Goal: Information Seeking & Learning: Learn about a topic

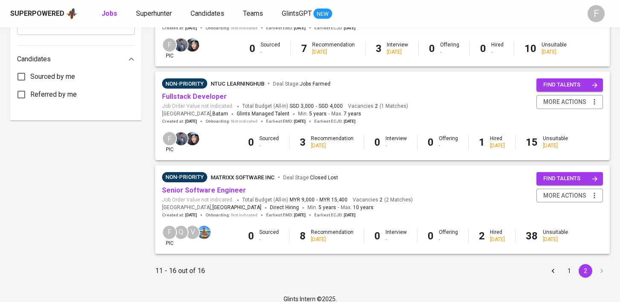
scroll to position [430, 0]
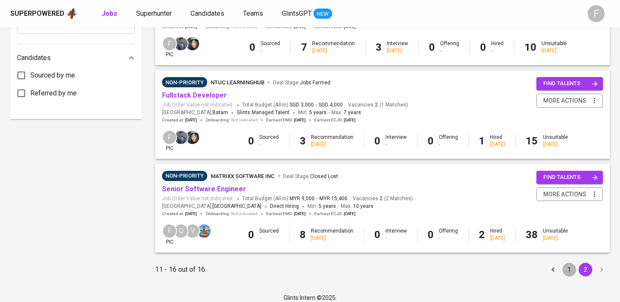
click at [571, 273] on button "1" at bounding box center [570, 270] width 14 height 14
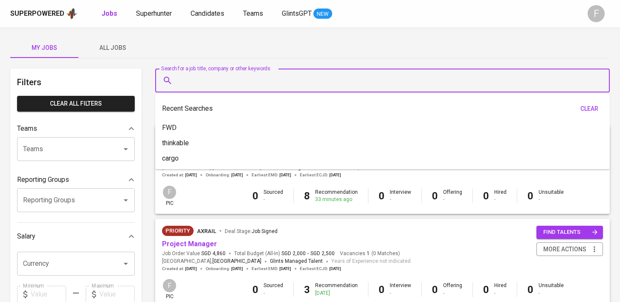
click at [259, 83] on input "Search for a job title, company or other keywords" at bounding box center [384, 81] width 417 height 16
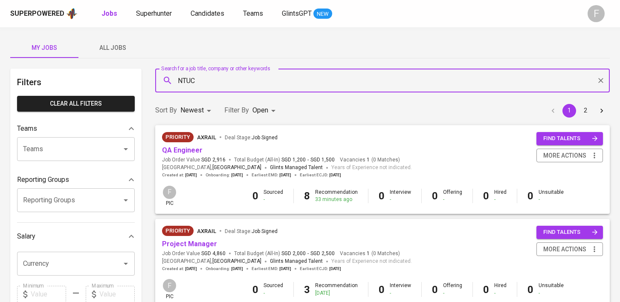
type input "NTUC"
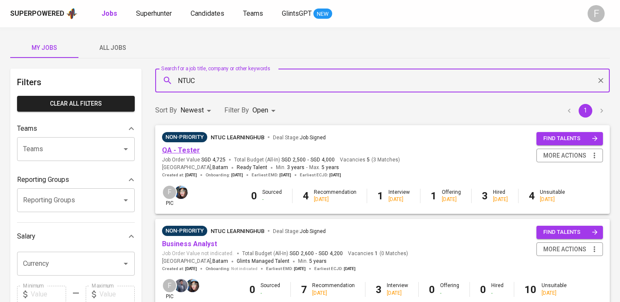
click at [180, 151] on link "QA - Tester" at bounding box center [181, 150] width 38 height 8
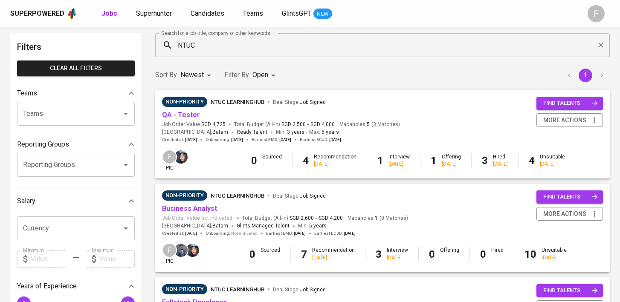
scroll to position [55, 0]
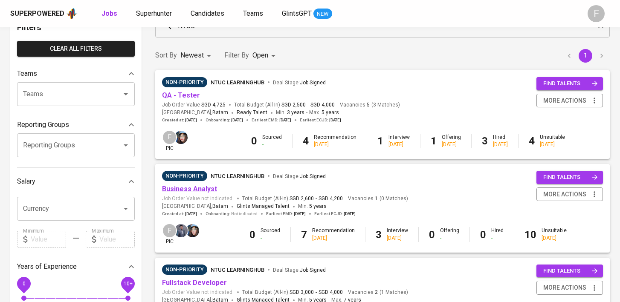
click at [191, 188] on link "Business Analyst" at bounding box center [189, 189] width 55 height 8
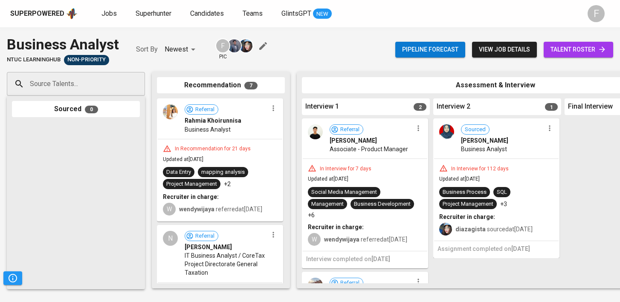
click at [565, 56] on link "talent roster" at bounding box center [579, 50] width 70 height 16
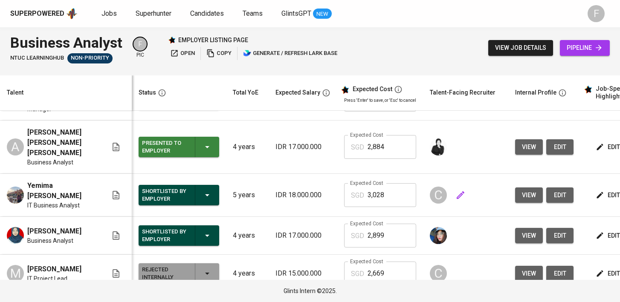
scroll to position [0, 110]
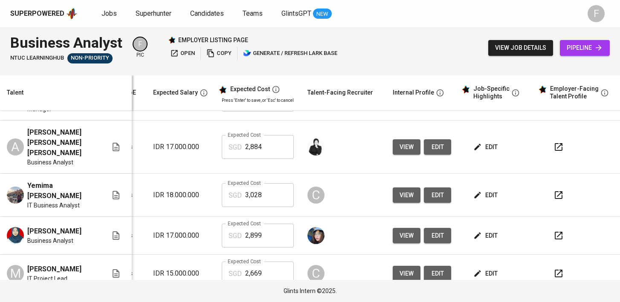
click at [548, 185] on button "button" at bounding box center [558, 195] width 20 height 20
click at [110, 17] on span "Jobs" at bounding box center [109, 13] width 15 height 8
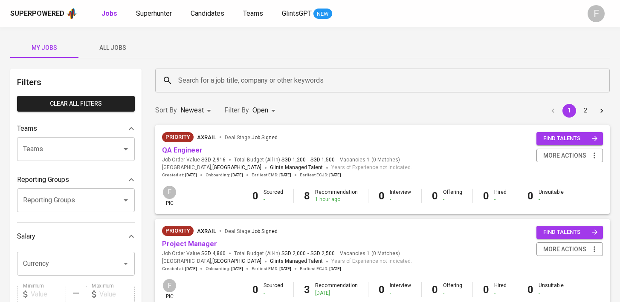
click at [104, 44] on span "All Jobs" at bounding box center [113, 48] width 58 height 11
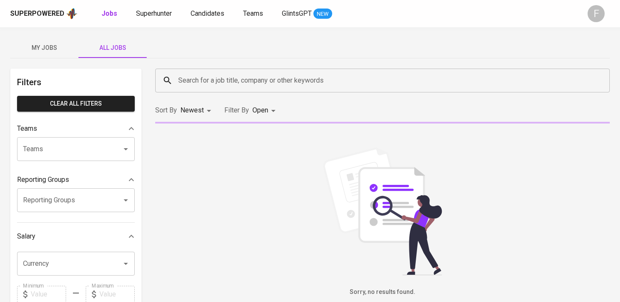
click at [197, 84] on input "Search for a job title, company or other keywords" at bounding box center [384, 81] width 417 height 16
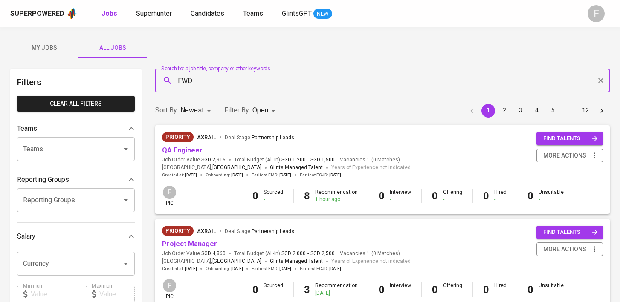
type input "FWD"
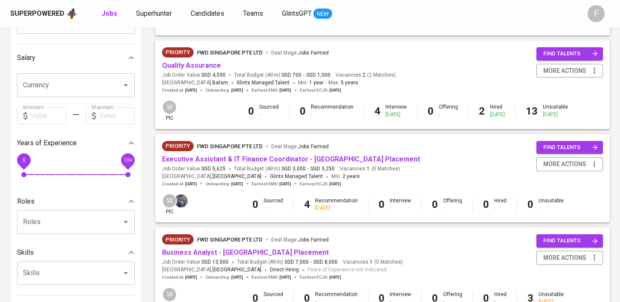
scroll to position [179, 0]
click at [243, 252] on link "Business Analyst - [GEOGRAPHIC_DATA] Placement" at bounding box center [245, 252] width 167 height 8
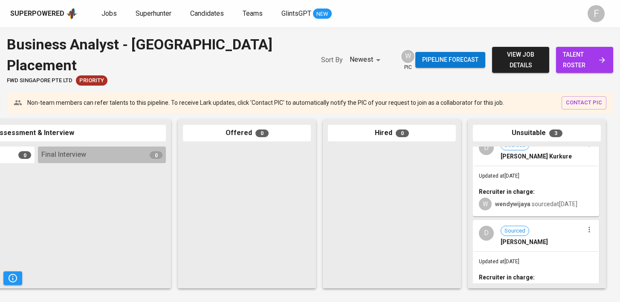
scroll to position [104, 0]
